Goal: Check status: Check status

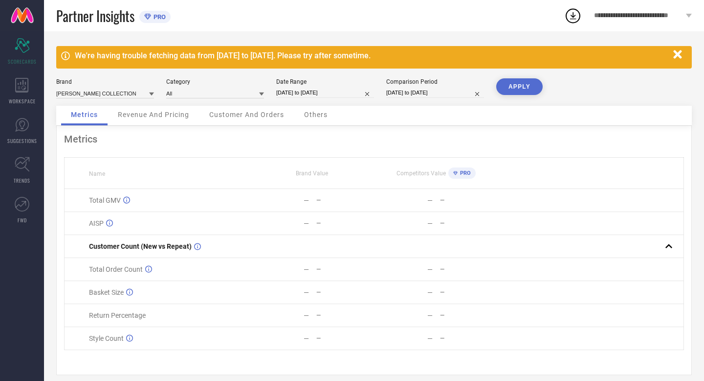
click at [345, 91] on input "[DATE] to [DATE]" at bounding box center [325, 93] width 98 height 10
select select "8"
select select "2025"
select select "9"
select select "2025"
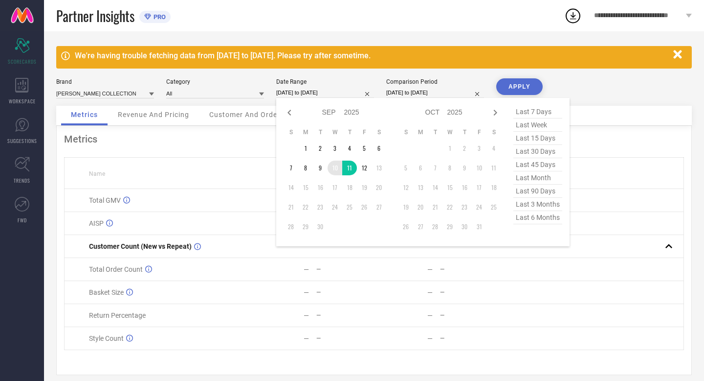
click at [336, 170] on td "10" at bounding box center [335, 167] width 15 height 15
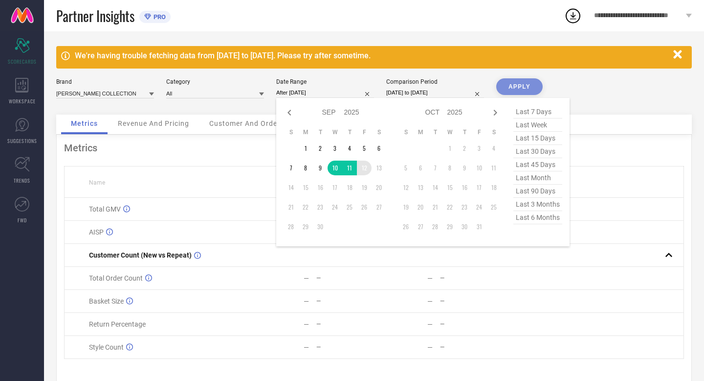
type input "[DATE] to [DATE]"
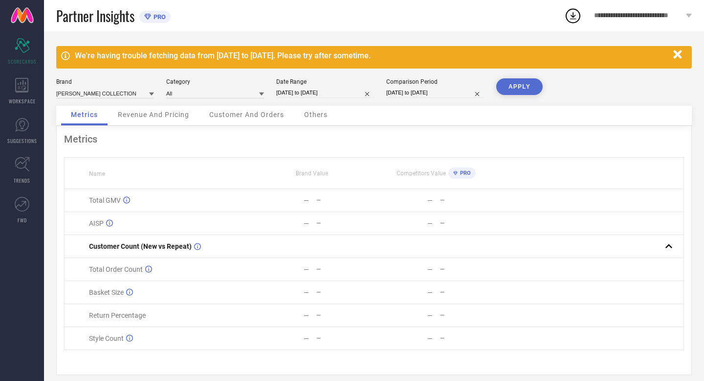
click at [457, 91] on input "10-09-2024 to 11-09-2024" at bounding box center [435, 93] width 98 height 10
select select "8"
select select "2024"
select select "9"
select select "2024"
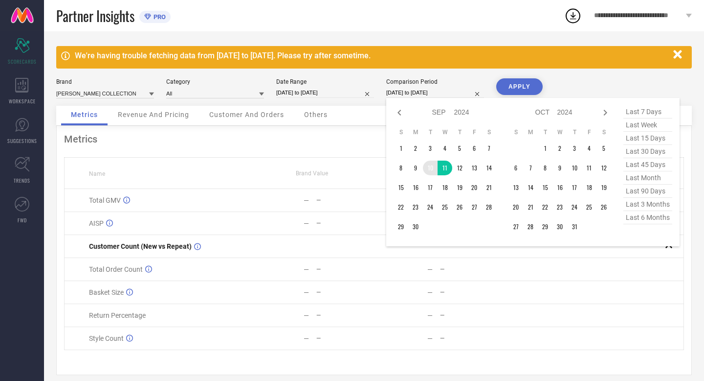
click at [431, 168] on td "10" at bounding box center [430, 167] width 15 height 15
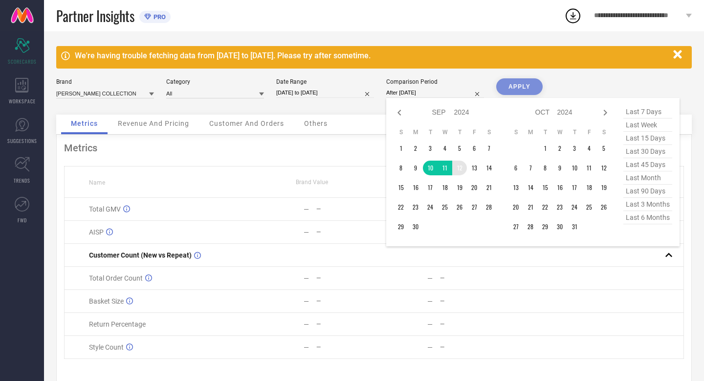
type input "[DATE] to [DATE]"
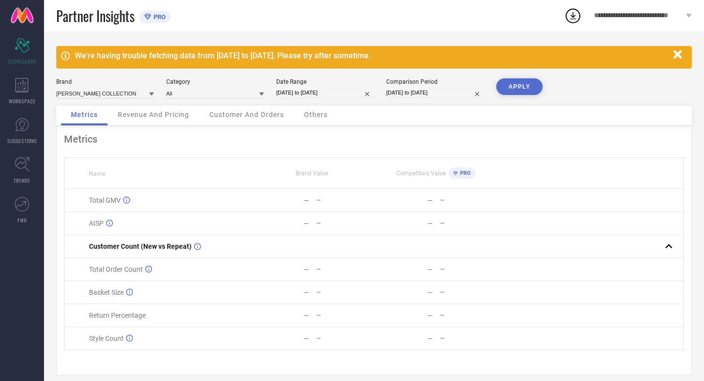
click at [520, 90] on button "APPLY" at bounding box center [519, 86] width 46 height 17
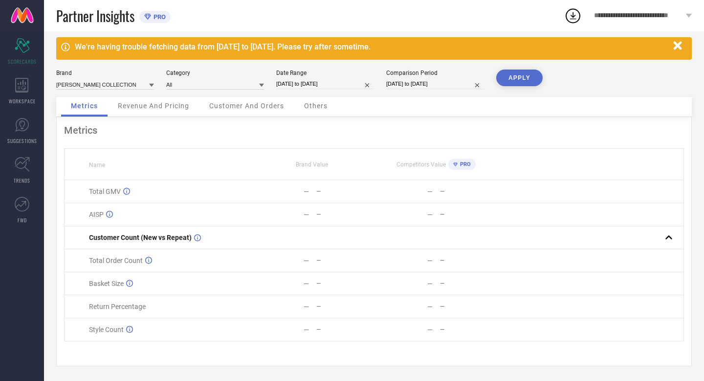
scroll to position [11, 0]
click at [26, 90] on icon at bounding box center [21, 85] width 13 height 15
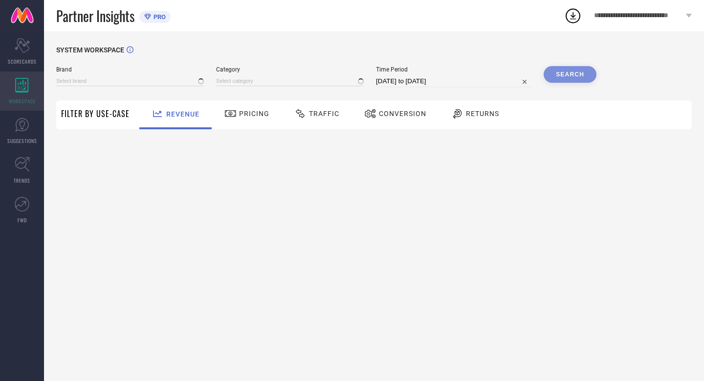
type input "[PERSON_NAME]"
type input "All"
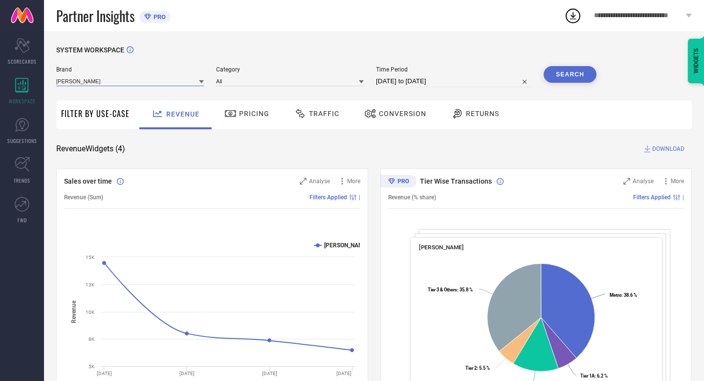
click at [91, 76] on input at bounding box center [130, 81] width 148 height 10
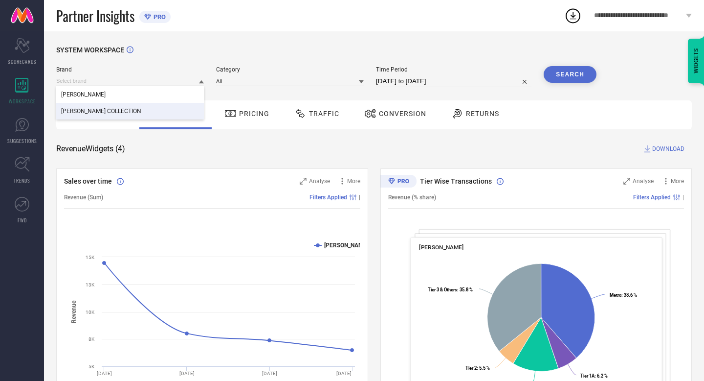
click at [96, 108] on span "[PERSON_NAME] COLLECTION" at bounding box center [101, 111] width 80 height 7
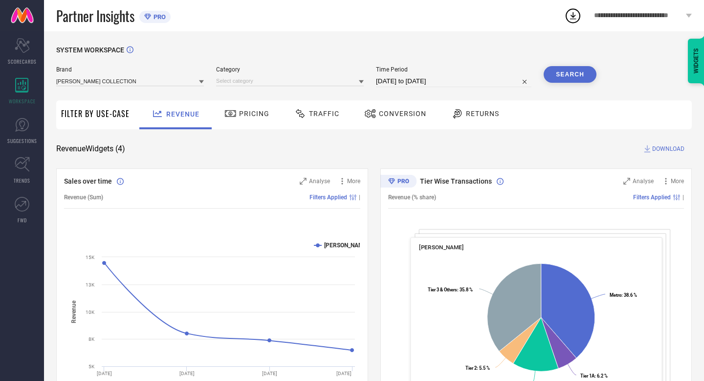
click at [573, 70] on button "Search" at bounding box center [570, 74] width 53 height 17
click at [273, 153] on div "Revenue Widgets ( 4 ) DOWNLOAD" at bounding box center [374, 149] width 636 height 10
click at [245, 113] on span "Pricing" at bounding box center [254, 114] width 30 height 8
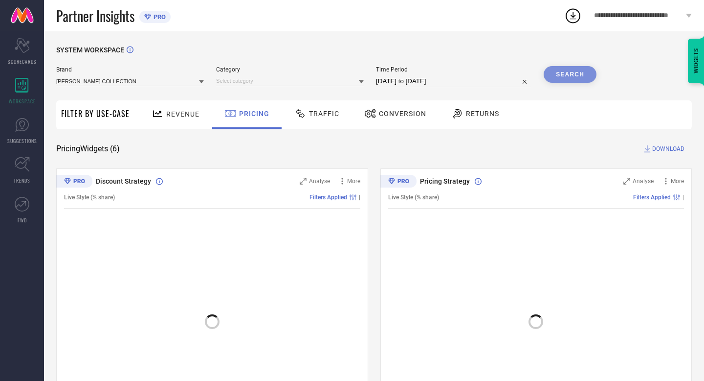
click at [159, 117] on icon at bounding box center [158, 114] width 12 height 12
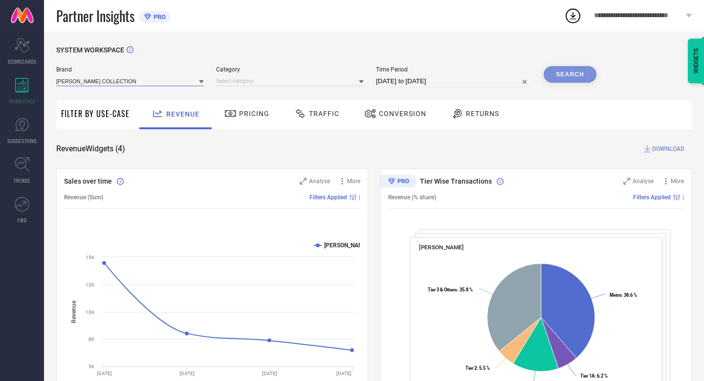
click at [149, 78] on input at bounding box center [130, 81] width 148 height 10
click at [136, 100] on div "[PERSON_NAME] COLLECTION" at bounding box center [130, 94] width 148 height 17
click at [355, 86] on div at bounding box center [290, 81] width 148 height 10
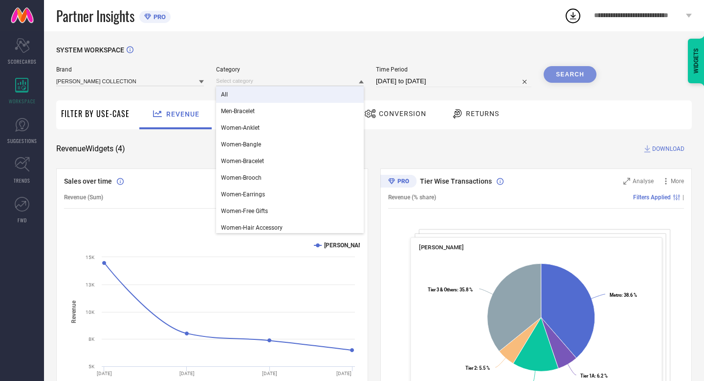
click at [337, 99] on div "All" at bounding box center [290, 94] width 148 height 17
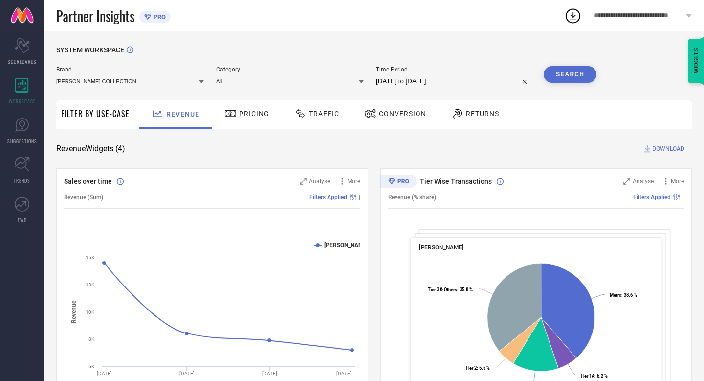
click at [581, 74] on button "Search" at bounding box center [570, 74] width 53 height 17
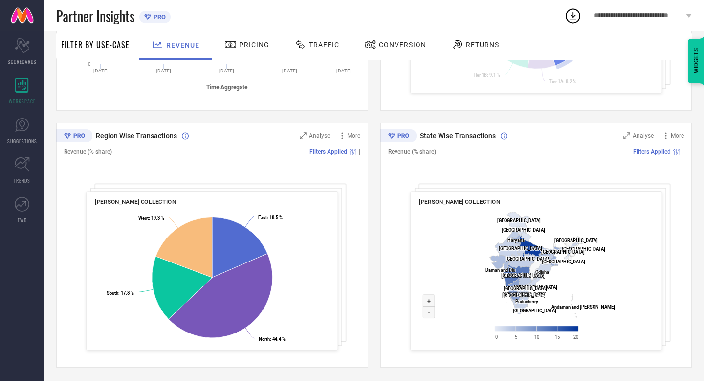
scroll to position [304, 0]
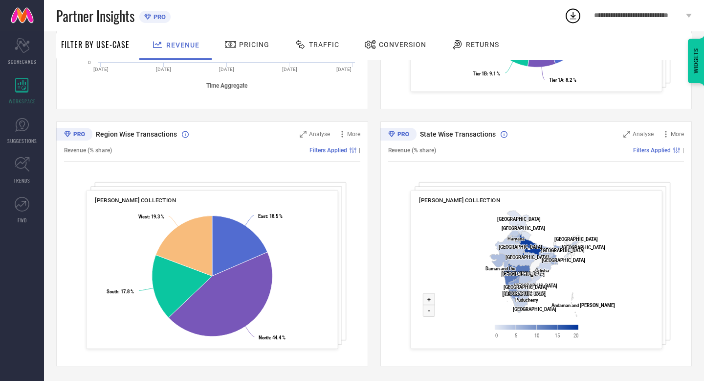
click at [621, 144] on div "Revenue (% share) Filters Applied |" at bounding box center [536, 150] width 296 height 22
